Goal: Check status: Check status

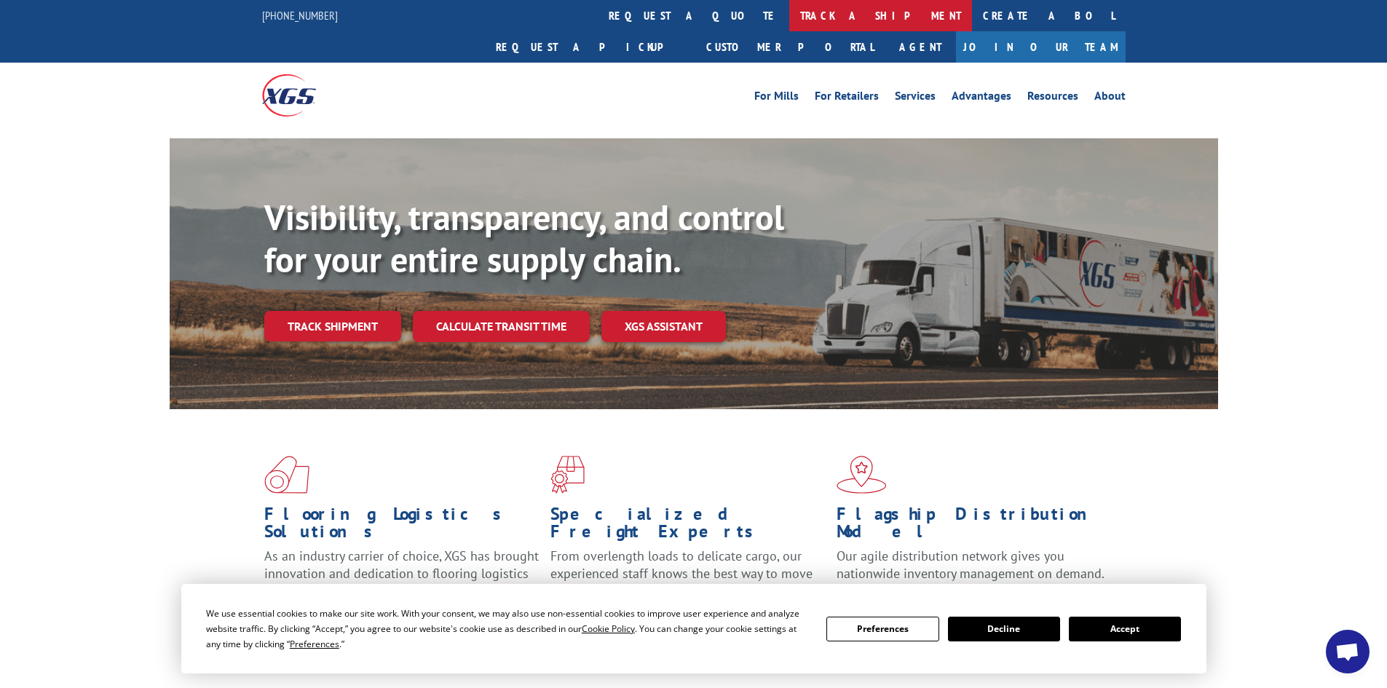
click at [789, 11] on link "track a shipment" at bounding box center [880, 15] width 183 height 31
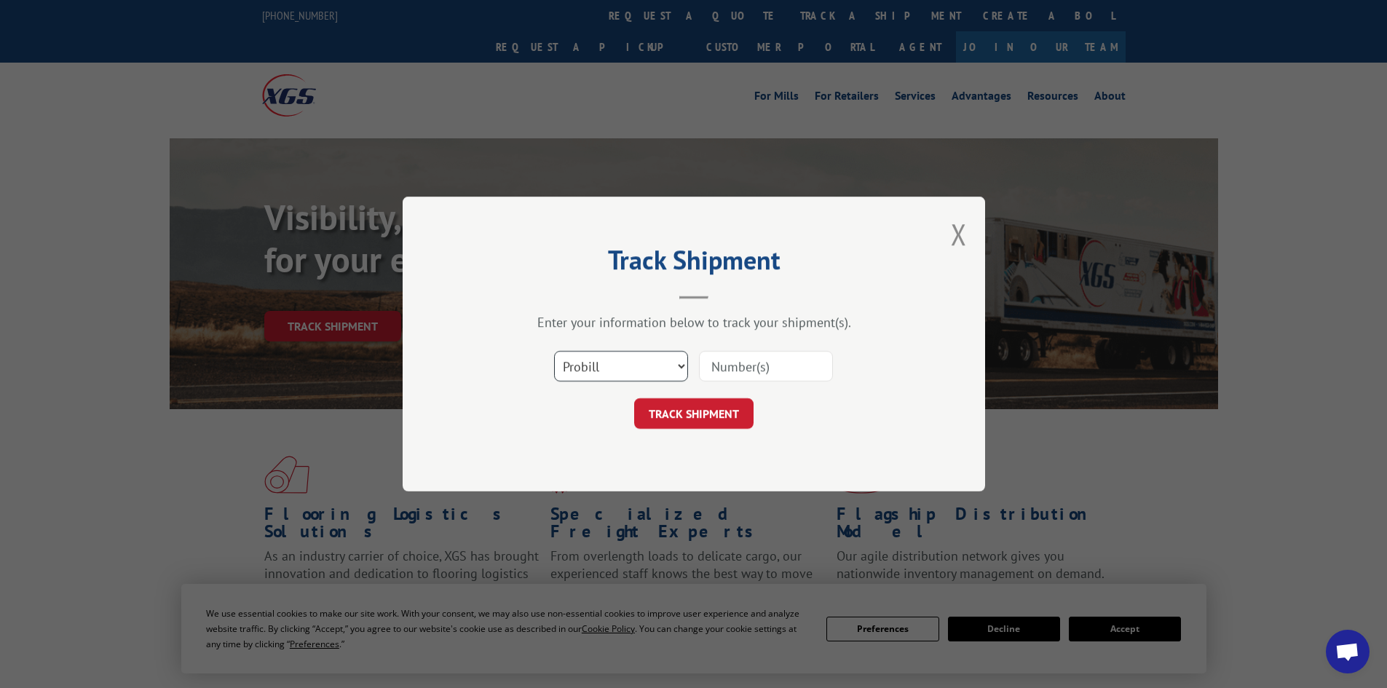
click at [602, 371] on select "Select category... Probill BOL PO" at bounding box center [621, 366] width 134 height 31
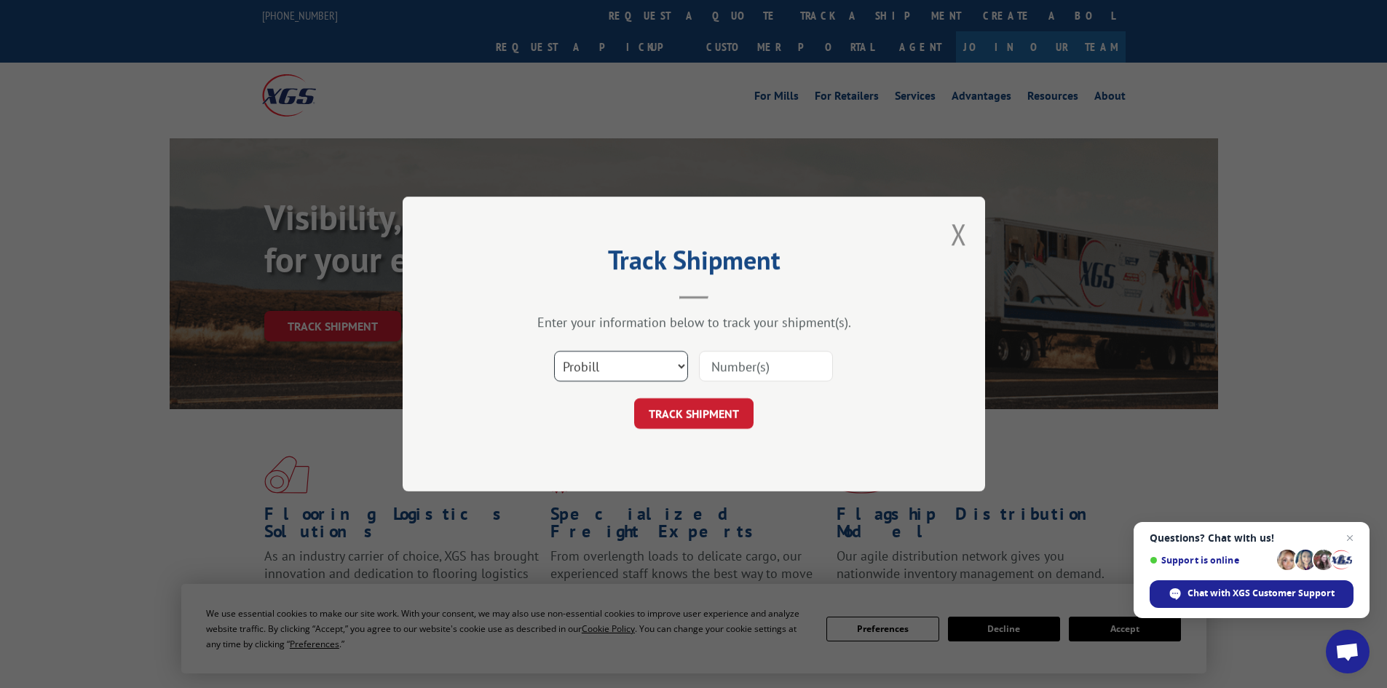
click at [554, 351] on select "Select category... Probill BOL PO" at bounding box center [621, 366] width 134 height 31
click at [601, 363] on select "Select category... Probill BOL PO" at bounding box center [621, 366] width 134 height 31
select select "bol"
click at [554, 351] on select "Select category... Probill BOL PO" at bounding box center [621, 366] width 134 height 31
click at [745, 368] on input at bounding box center [766, 366] width 134 height 31
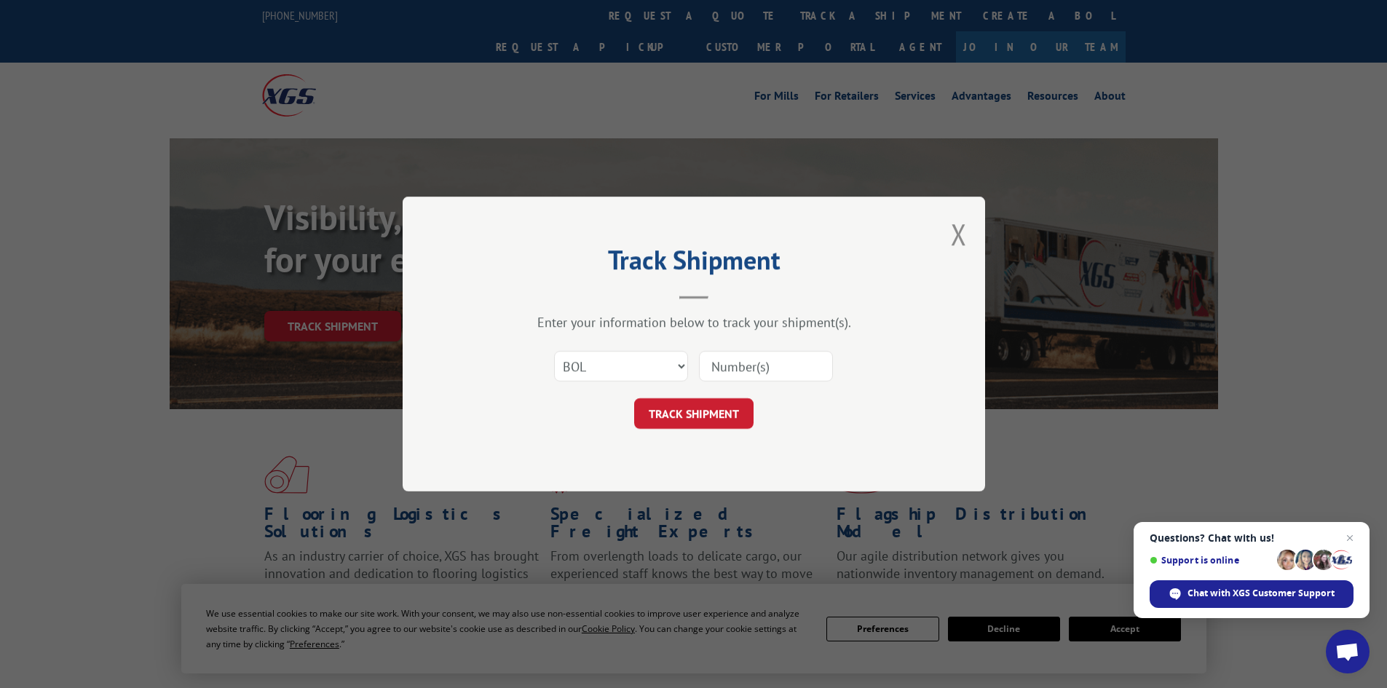
paste input "471624"
type input "471624"
click at [685, 405] on button "TRACK SHIPMENT" at bounding box center [693, 413] width 119 height 31
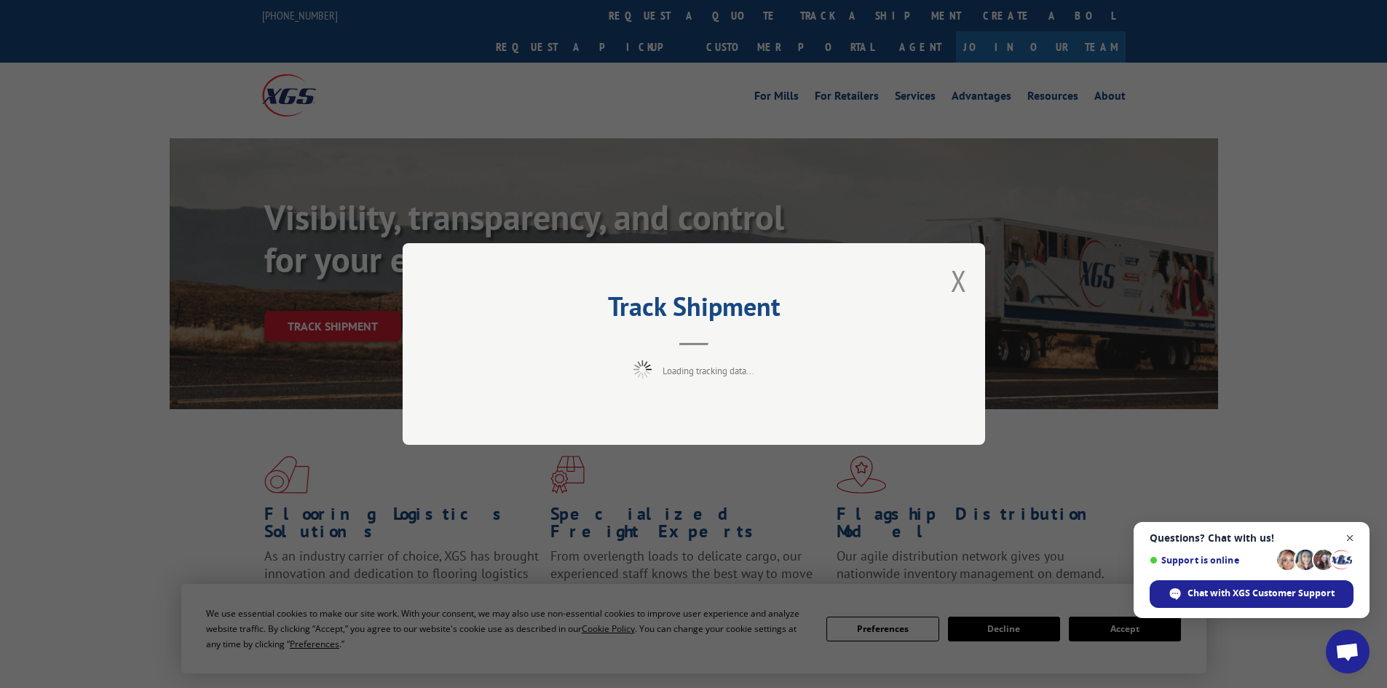
click at [1346, 536] on span "Close chat" at bounding box center [1350, 538] width 18 height 18
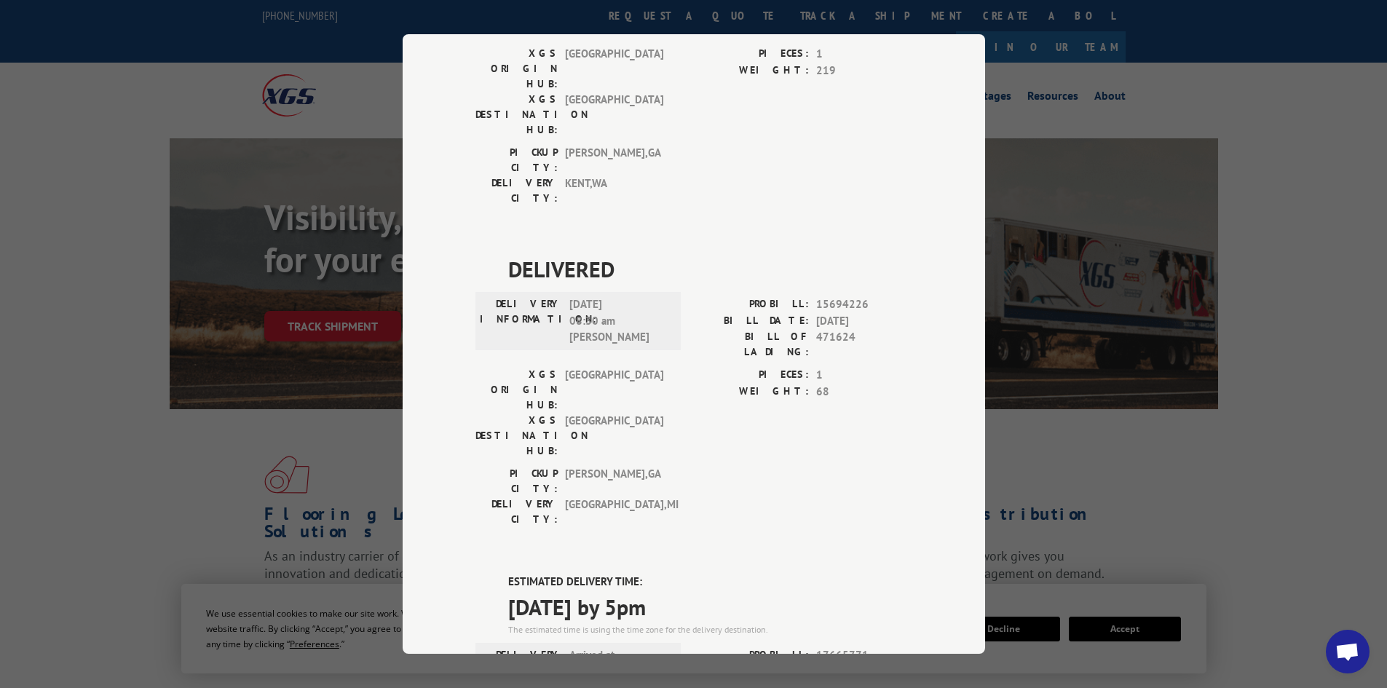
scroll to position [874, 0]
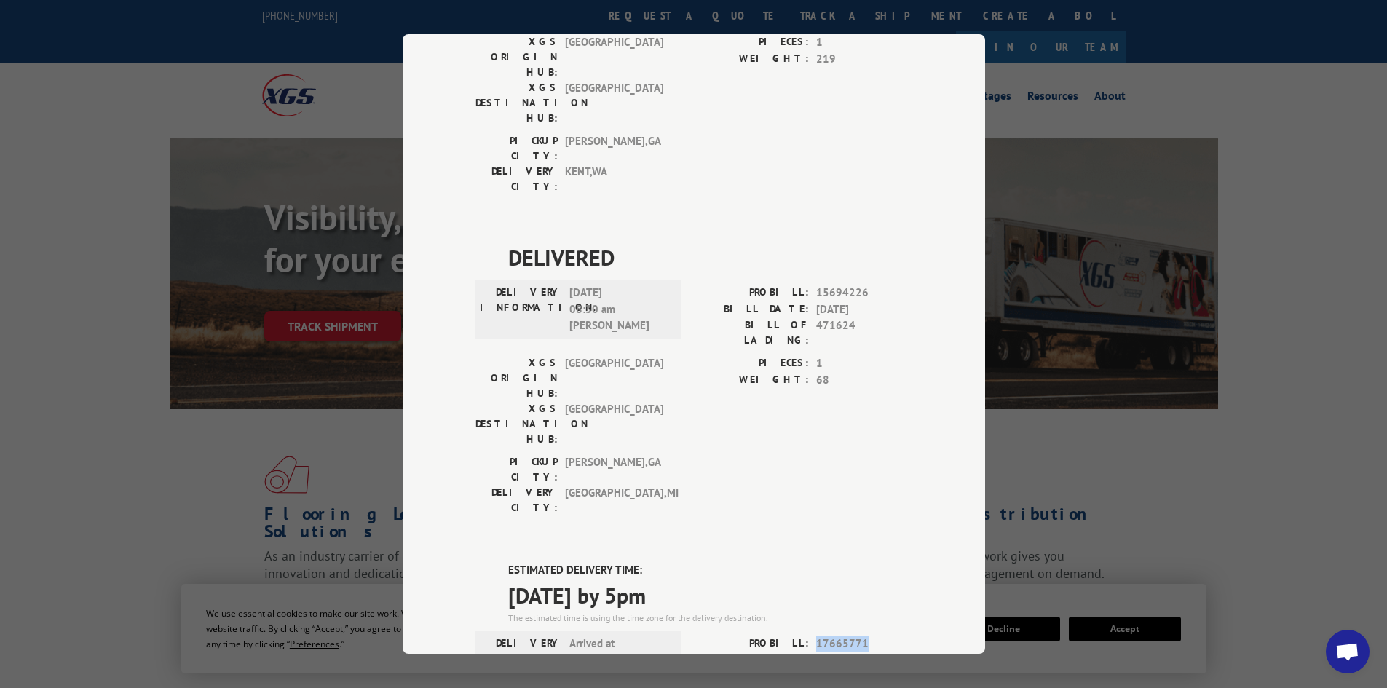
drag, startPoint x: 811, startPoint y: 309, endPoint x: 870, endPoint y: 306, distance: 58.3
click at [870, 636] on span "17665771" at bounding box center [864, 644] width 96 height 17
copy span "17665771"
